Goal: Transaction & Acquisition: Purchase product/service

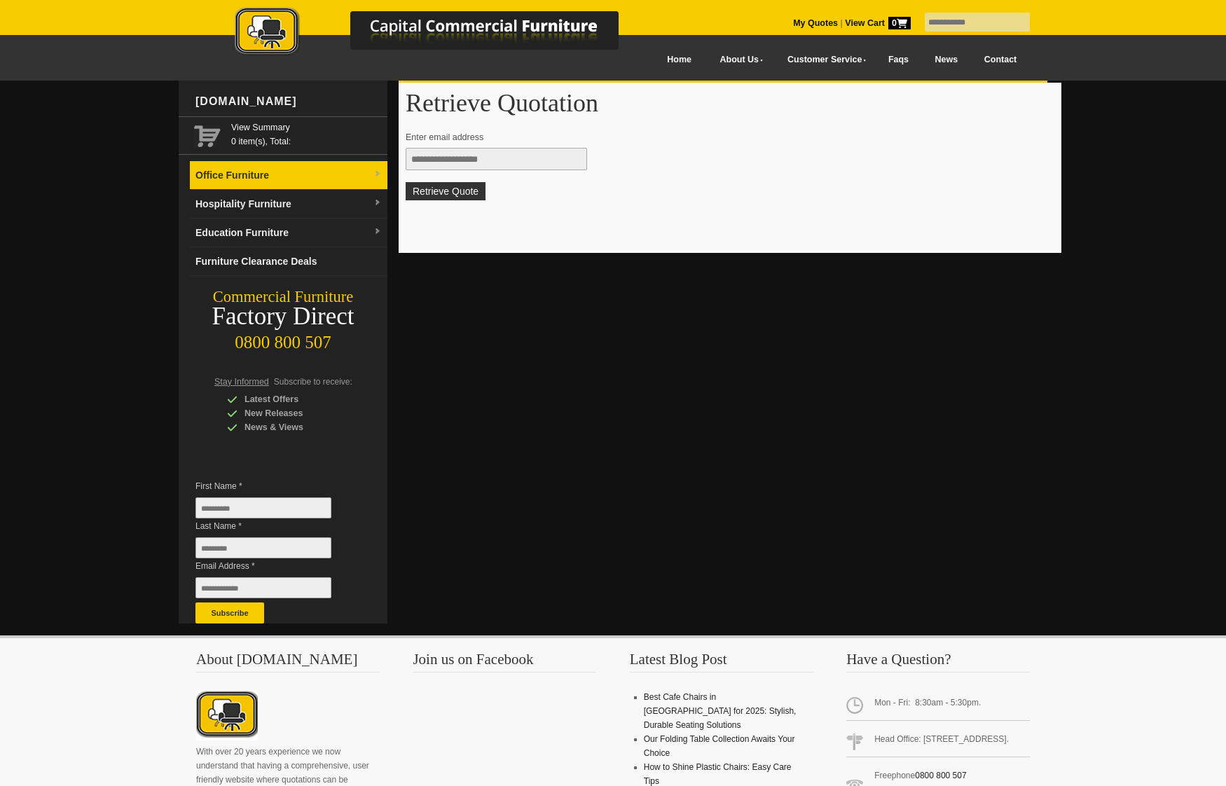
click at [264, 165] on link "Office Furniture" at bounding box center [288, 175] width 197 height 29
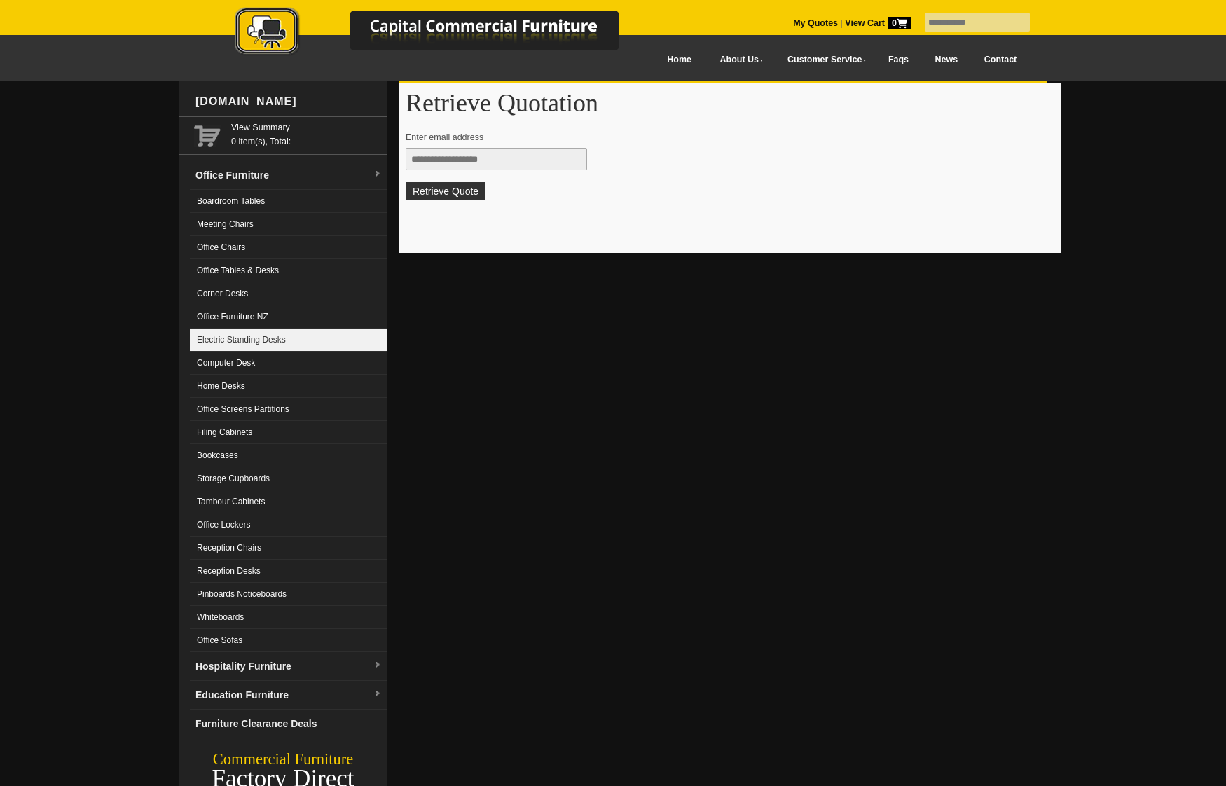
click at [276, 340] on link "Electric Standing Desks" at bounding box center [288, 339] width 197 height 23
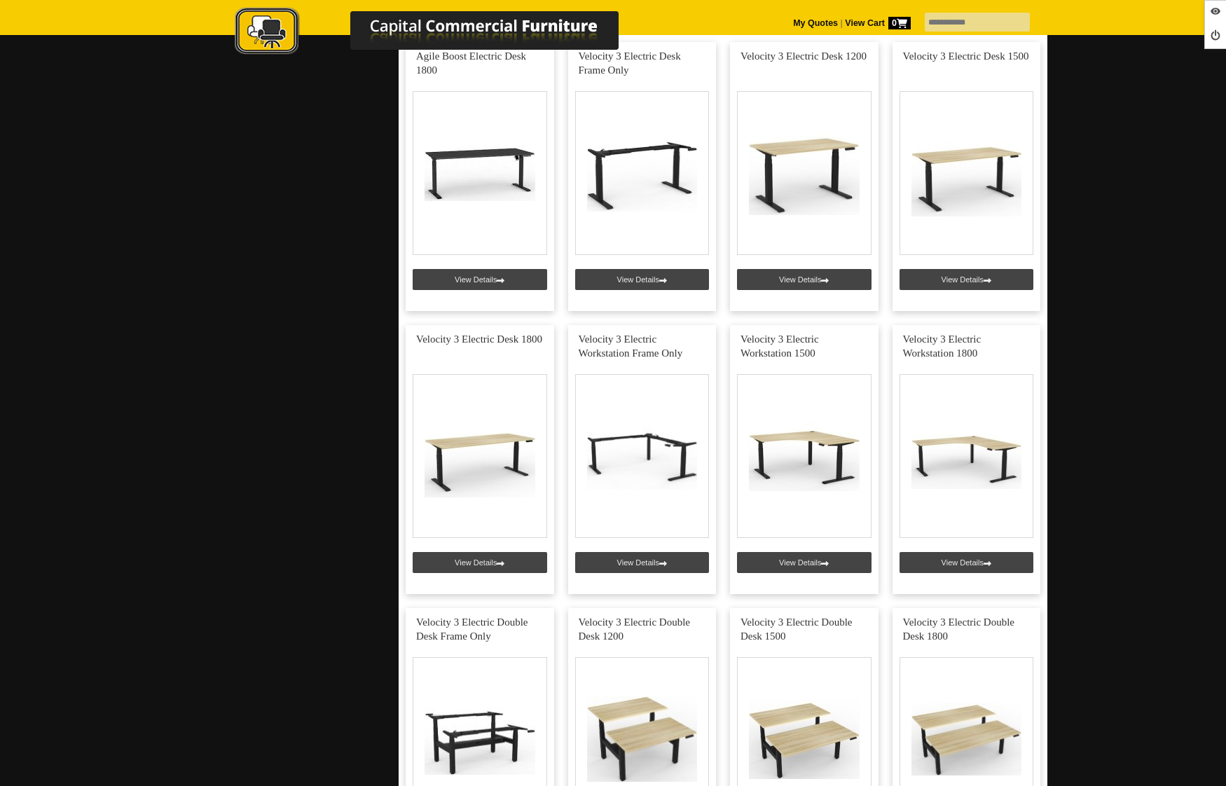
scroll to position [1752, 0]
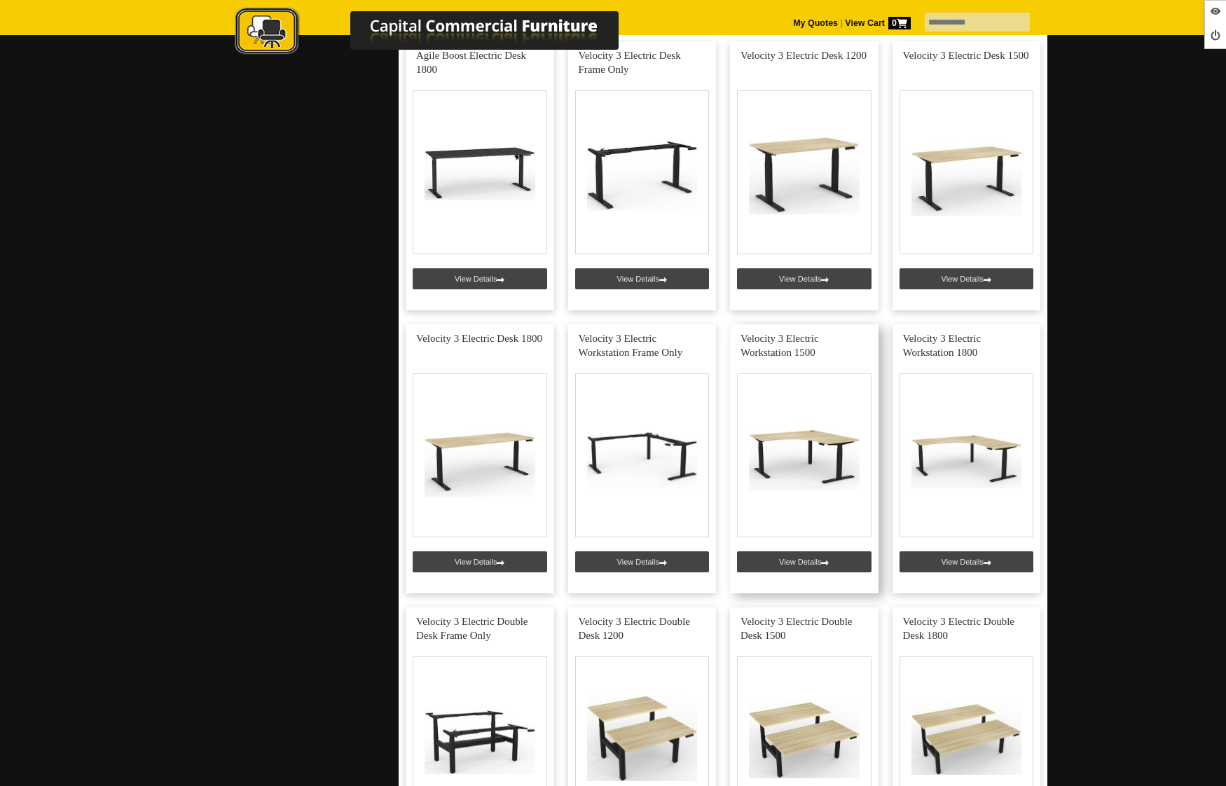
click at [803, 556] on link at bounding box center [804, 458] width 148 height 269
